Goal: Find specific page/section: Find specific page/section

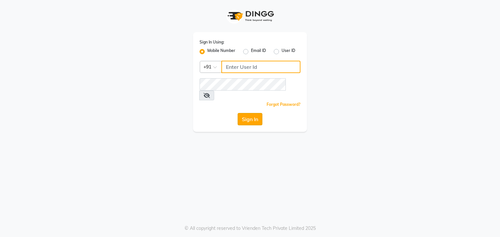
type input "7718857588"
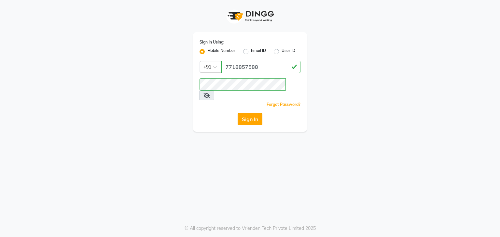
click at [253, 113] on button "Sign In" at bounding box center [249, 119] width 25 height 12
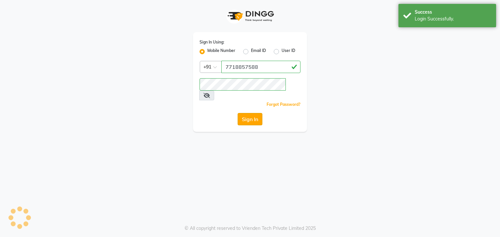
select select
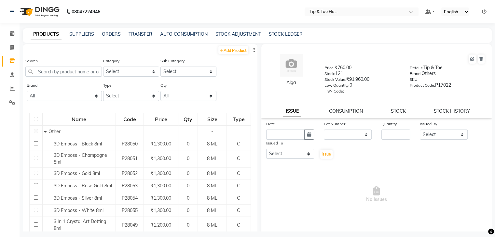
click at [339, 190] on span "No Issues" at bounding box center [376, 194] width 221 height 65
click at [25, 61] on label "Search" at bounding box center [31, 61] width 12 height 6
click at [24, 62] on div "Search Category Select Hair Skin Makeup Personal Care Appliances [PERSON_NAME] …" at bounding box center [140, 70] width 235 height 24
click at [53, 60] on div "Search" at bounding box center [63, 67] width 76 height 19
